Goal: Communication & Community: Answer question/provide support

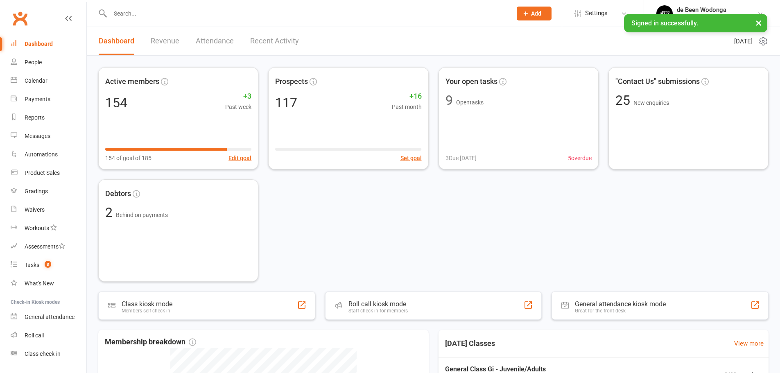
click at [135, 17] on input "text" at bounding box center [307, 13] width 398 height 11
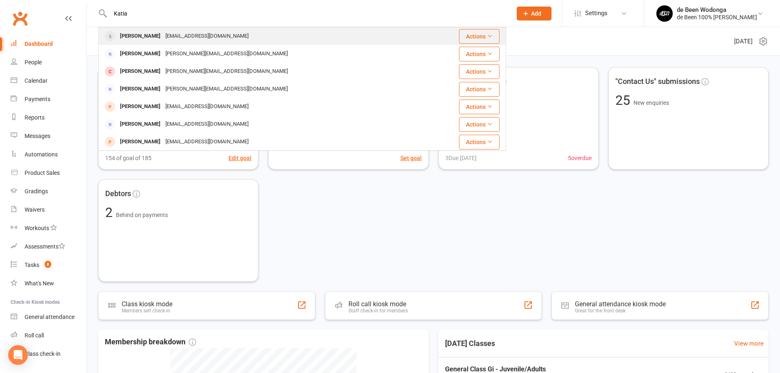
type input "Katia"
click at [129, 33] on div "[PERSON_NAME]" at bounding box center [139, 36] width 45 height 12
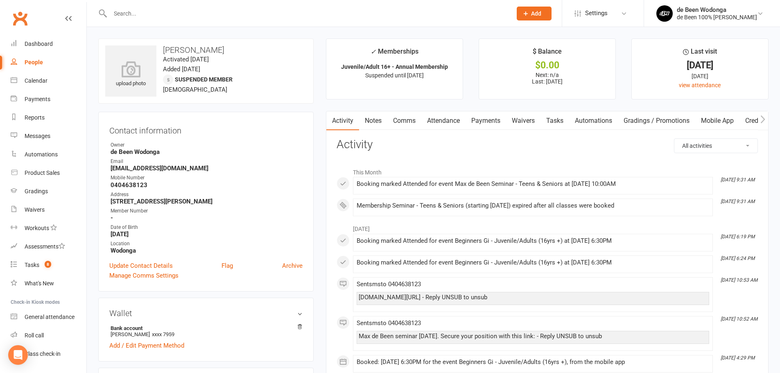
click at [402, 120] on link "Comms" at bounding box center [404, 120] width 34 height 19
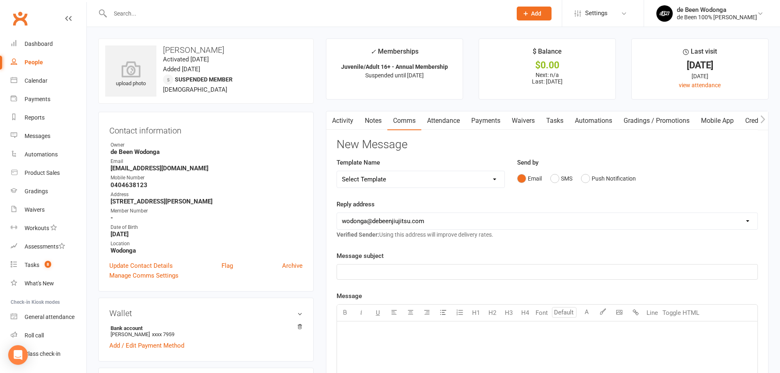
click at [373, 266] on div "﻿" at bounding box center [547, 271] width 420 height 15
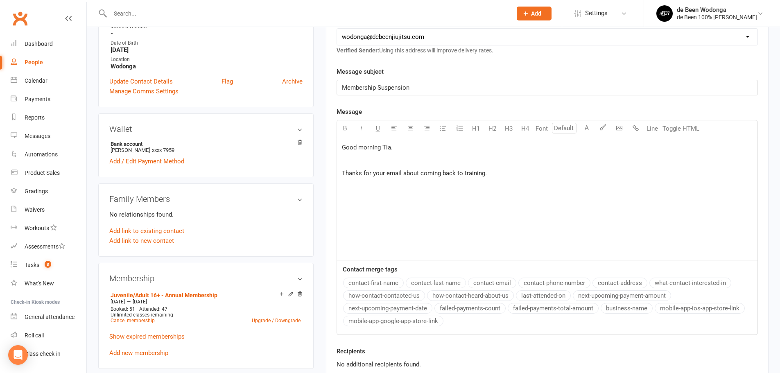
click at [380, 198] on div "Good morning Tia. ﻿ Thanks for your email about coming back to training. ﻿" at bounding box center [547, 198] width 420 height 123
click at [460, 200] on span "The plan to get you back on the mat is as follows;" at bounding box center [410, 198] width 136 height 7
click at [408, 226] on div "Good morning Tia. ﻿ Thanks for your email about coming back to training. ﻿ The …" at bounding box center [547, 198] width 420 height 123
click at [442, 126] on icon "button" at bounding box center [443, 128] width 6 height 6
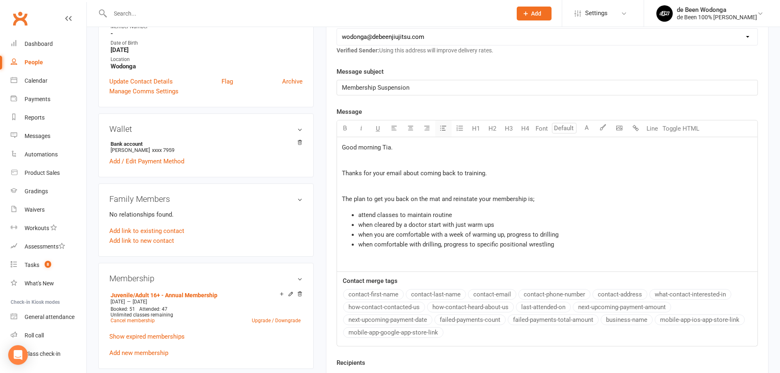
click at [441, 129] on icon "button" at bounding box center [443, 128] width 6 height 6
click at [348, 261] on p "﻿" at bounding box center [547, 261] width 411 height 10
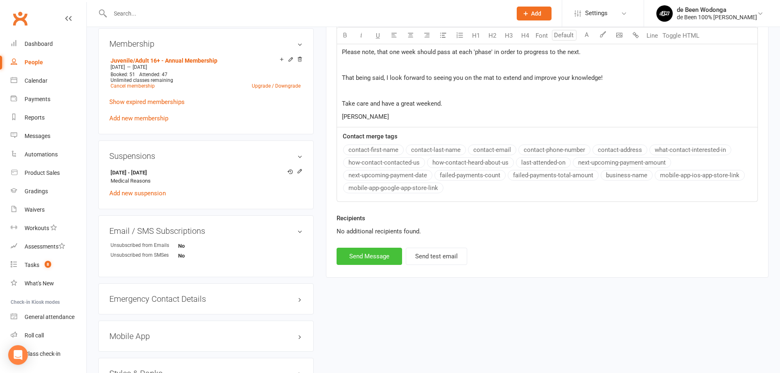
scroll to position [430, 0]
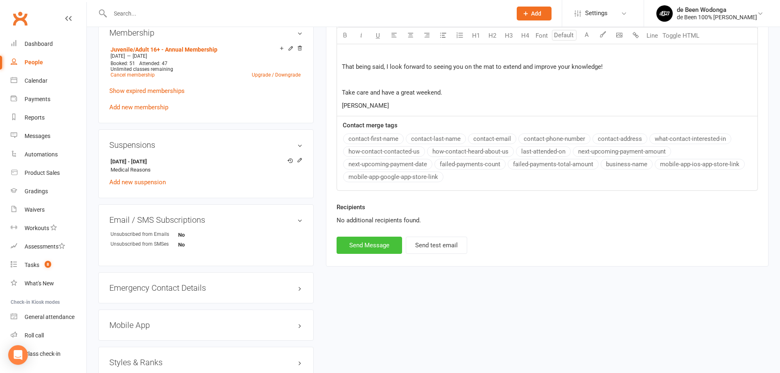
click at [375, 252] on button "Send Message" at bounding box center [368, 245] width 65 height 17
